Goal: Find specific page/section: Find specific page/section

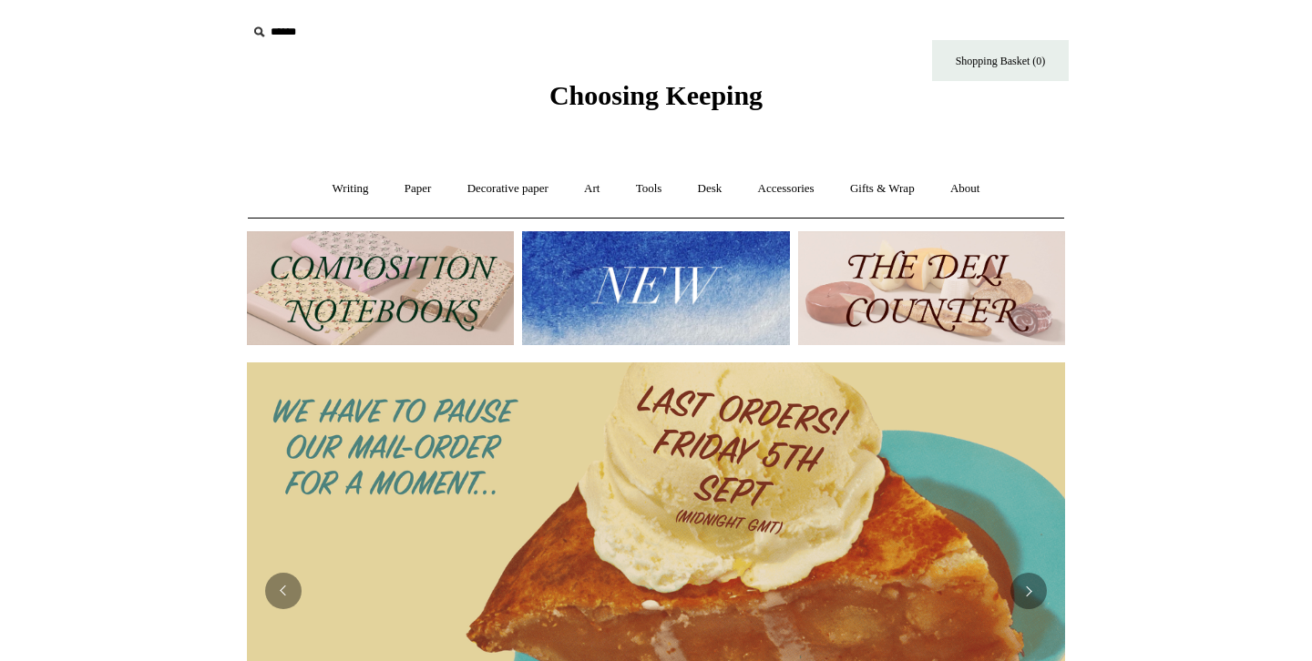
click at [345, 26] on input "text" at bounding box center [359, 32] width 224 height 34
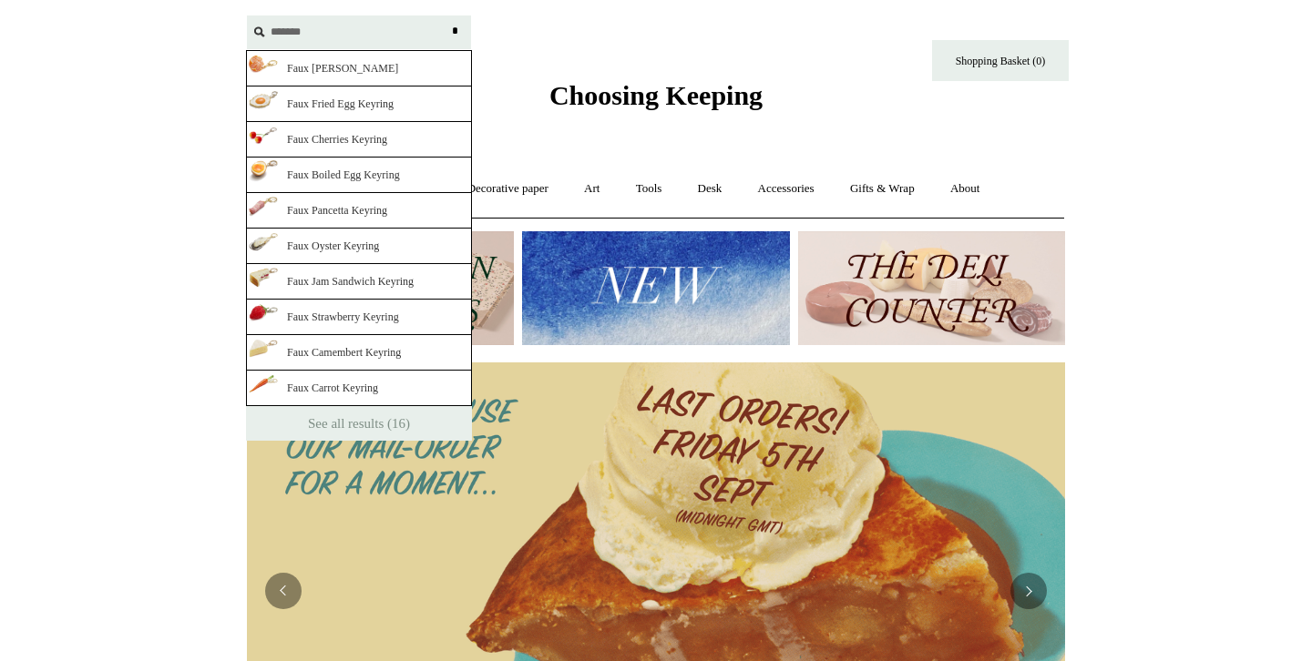
type input "*******"
click at [445, 15] on input "*" at bounding box center [454, 31] width 18 height 32
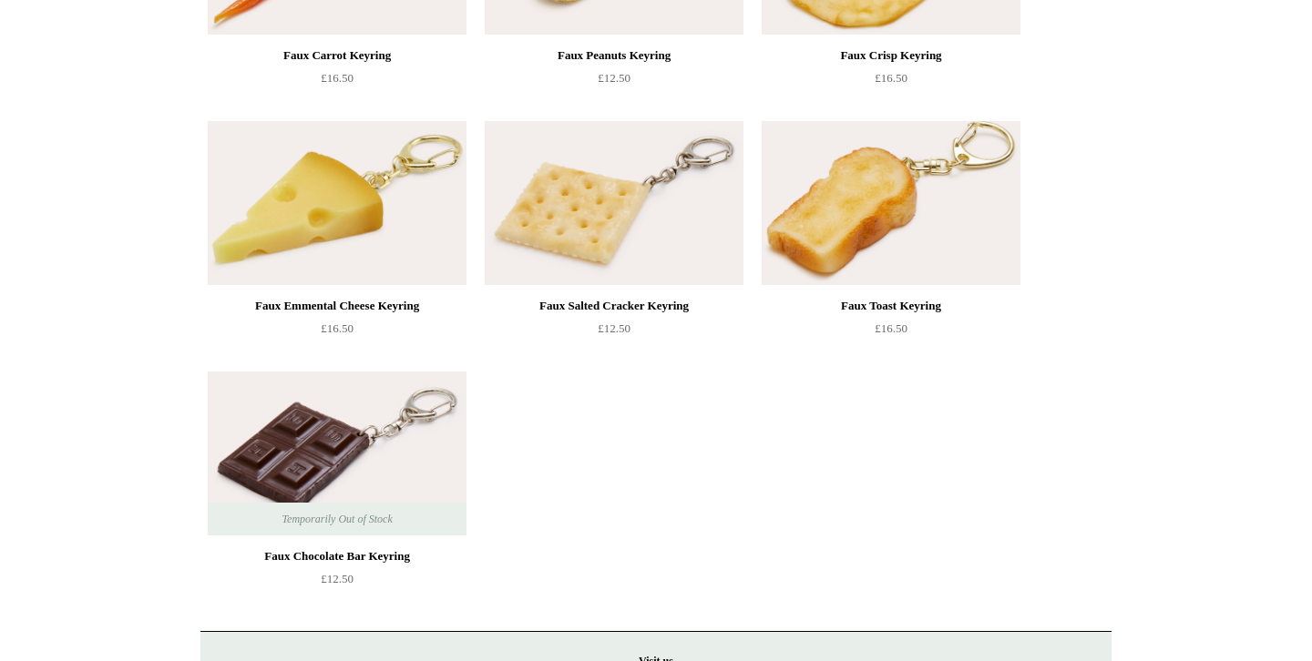
scroll to position [1520, 0]
